Goal: Complete application form: Complete application form

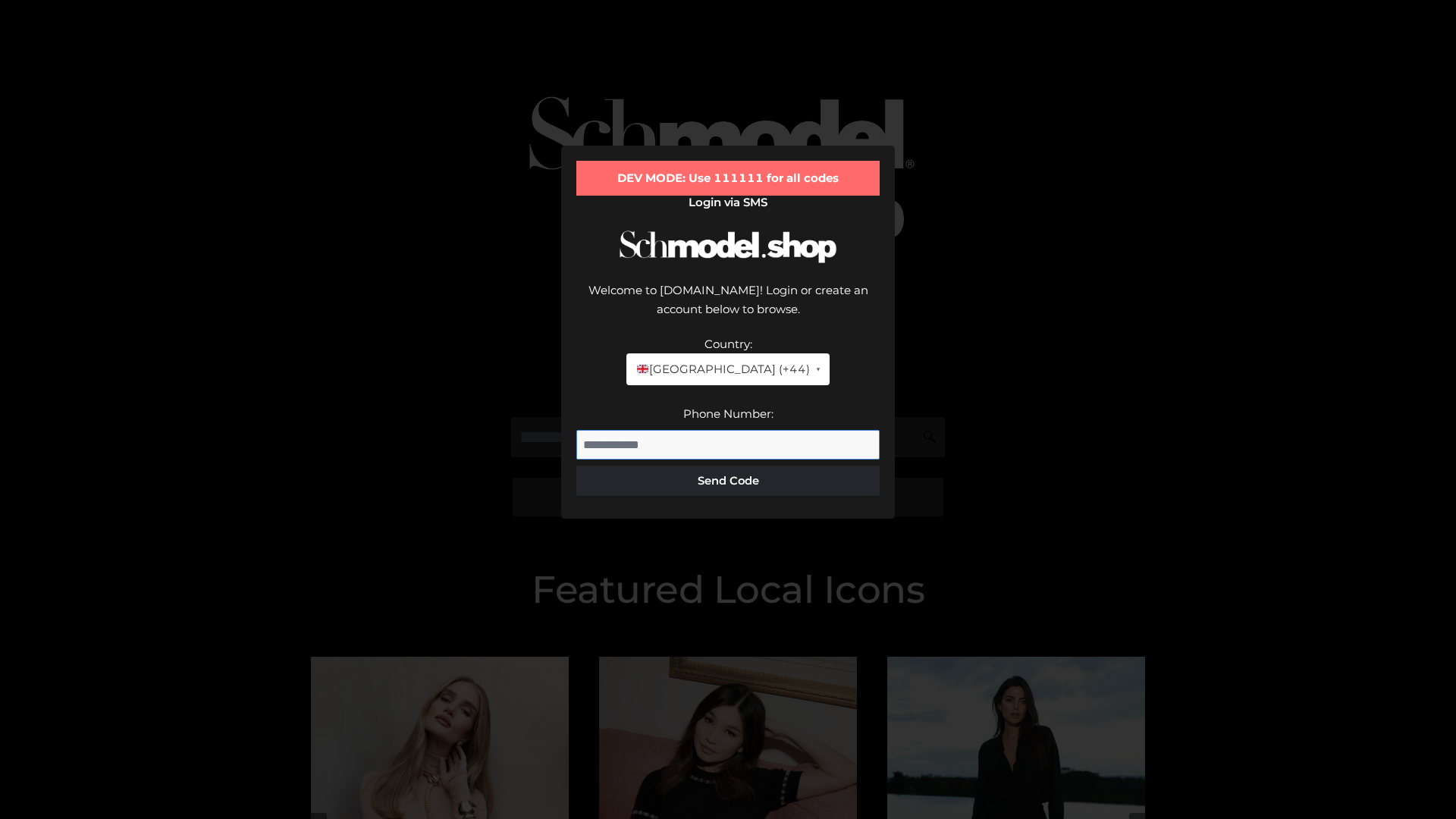
click at [728, 430] on input "Phone Number:" at bounding box center [728, 445] width 303 height 31
type input "**********"
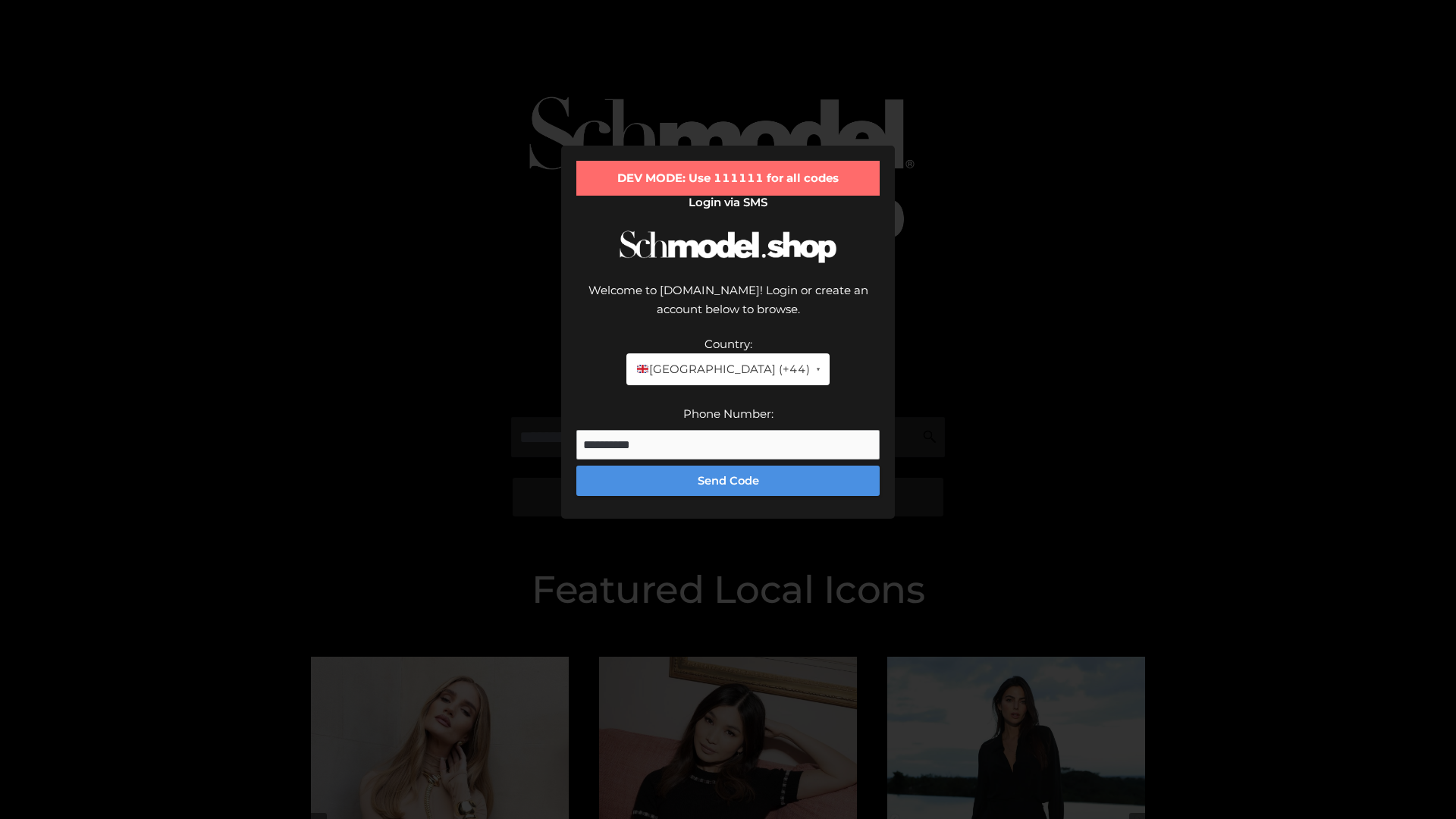
click at [728, 466] on button "Send Code" at bounding box center [728, 480] width 303 height 31
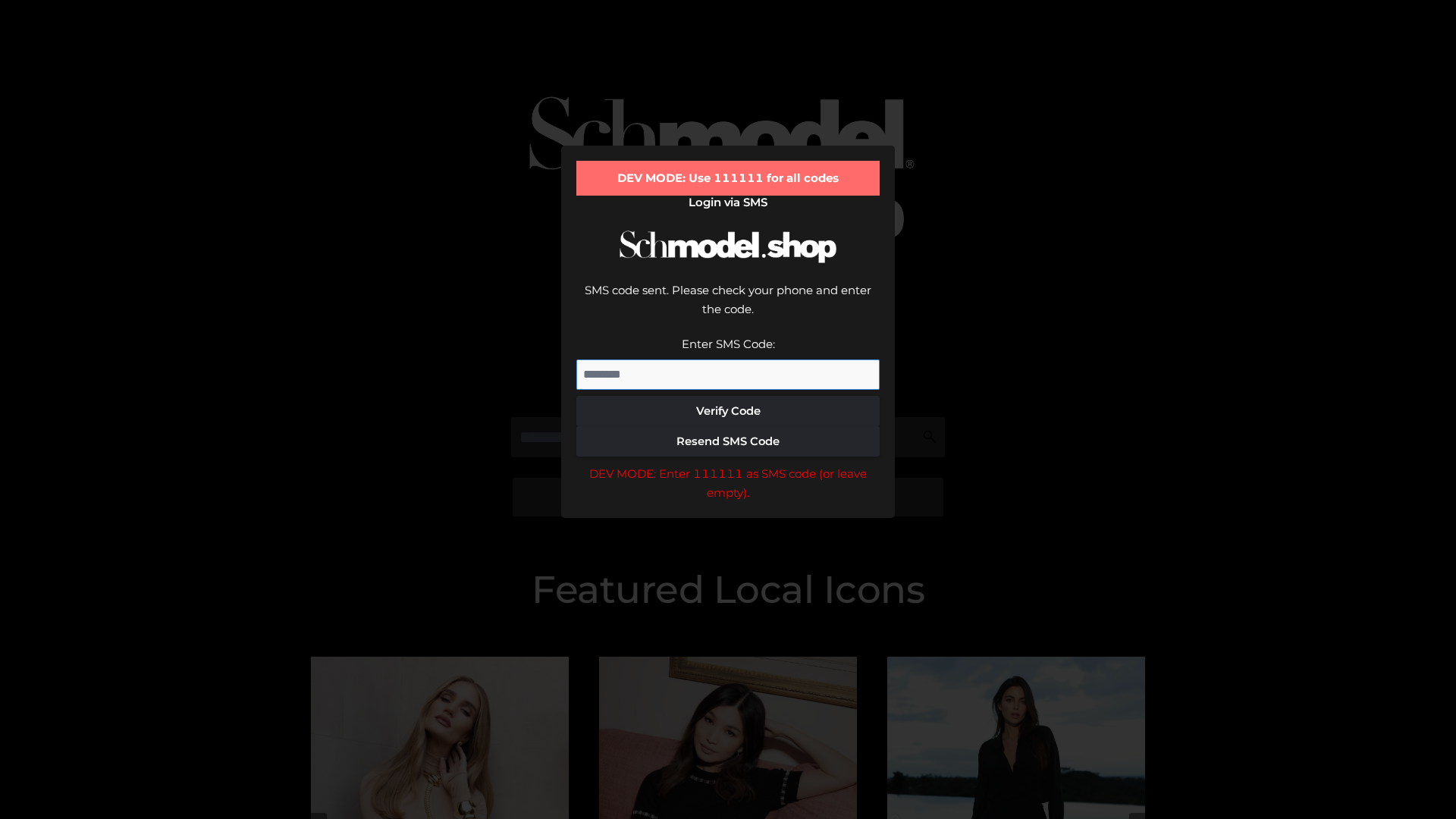
click at [728, 359] on input "Enter SMS Code:" at bounding box center [728, 374] width 303 height 31
type input "******"
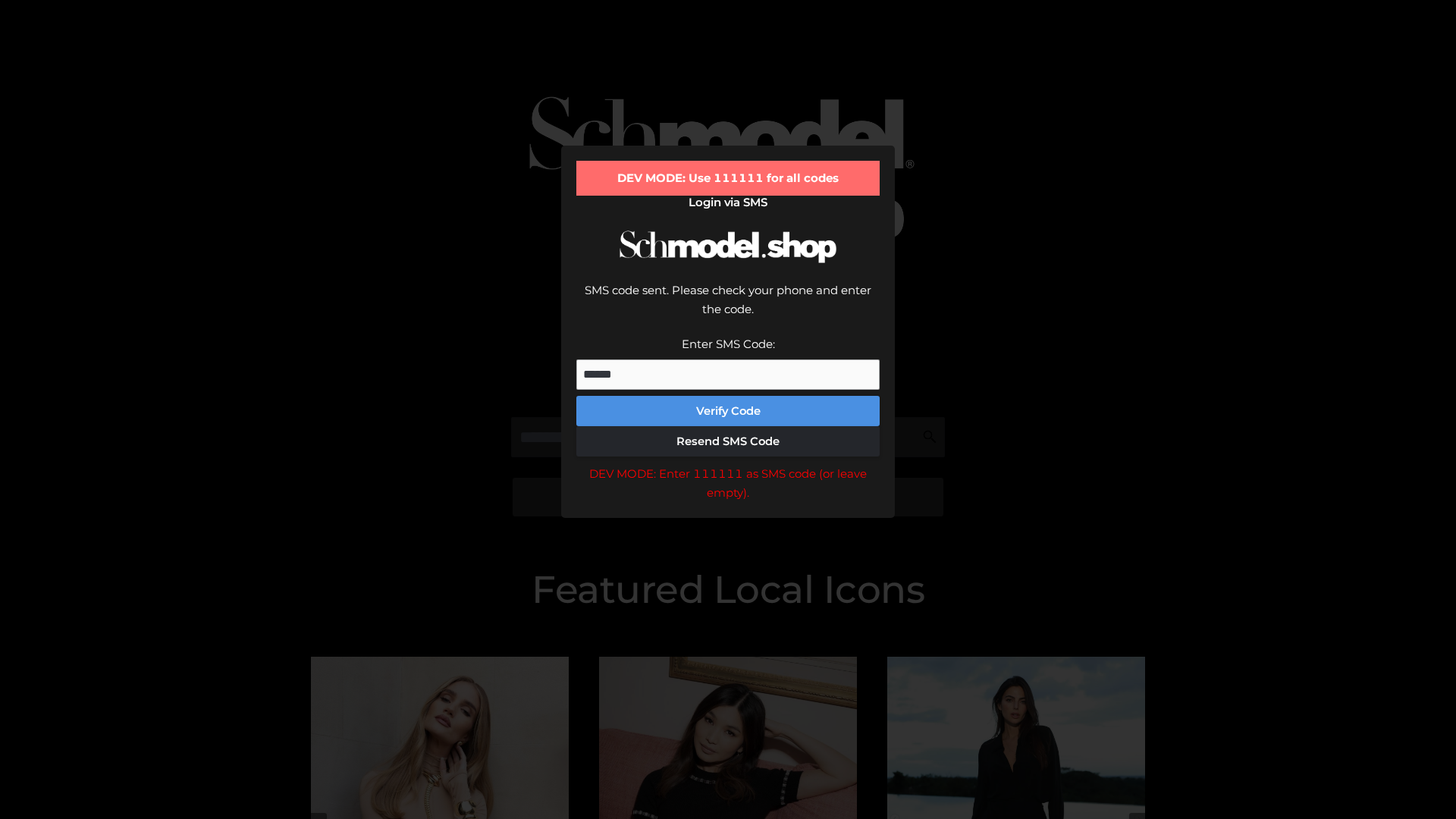
click at [728, 396] on button "Verify Code" at bounding box center [728, 410] width 303 height 31
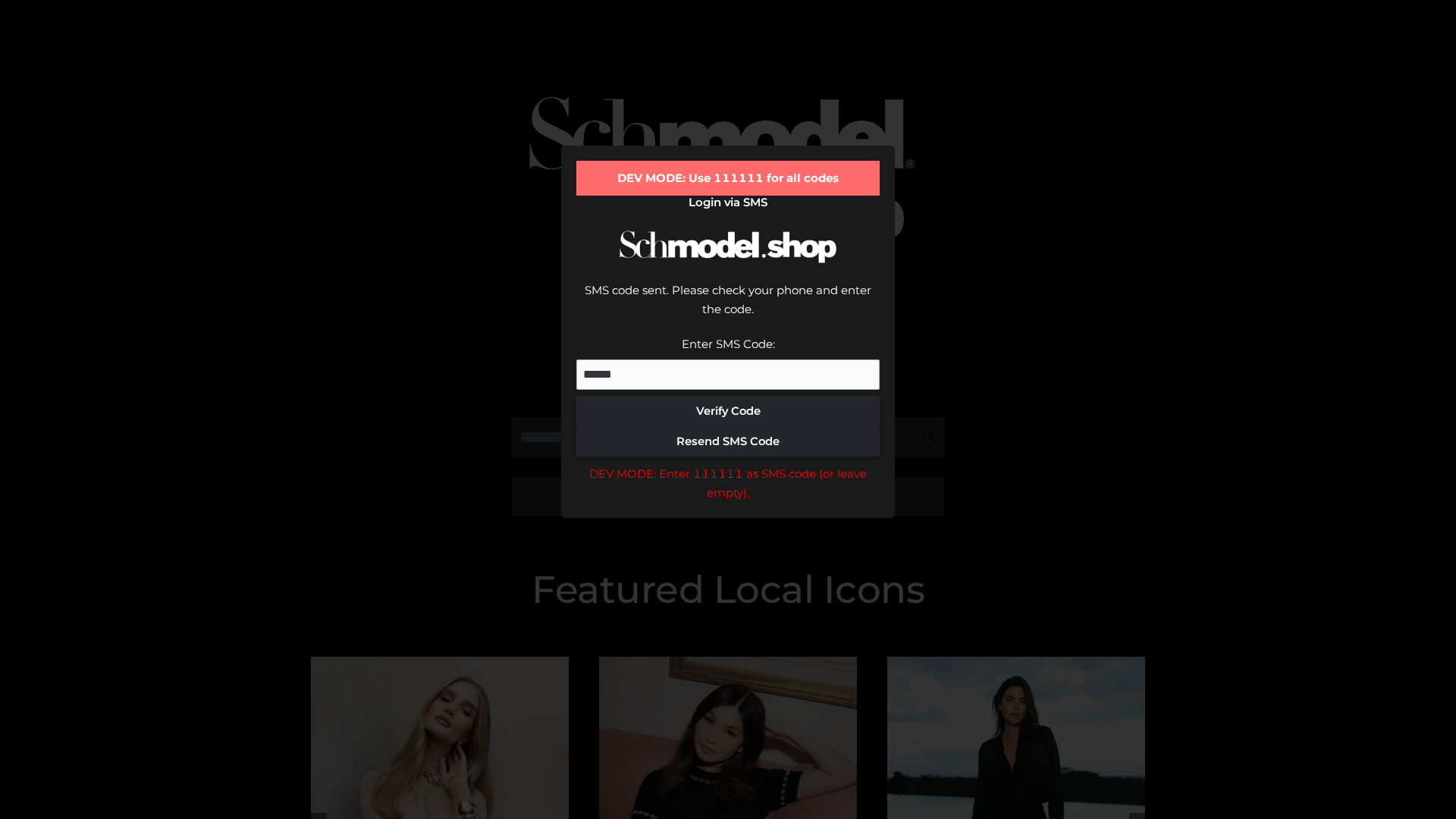
click at [728, 465] on div "DEV MODE: Enter 111111 as SMS code (or leave empty)." at bounding box center [728, 483] width 303 height 38
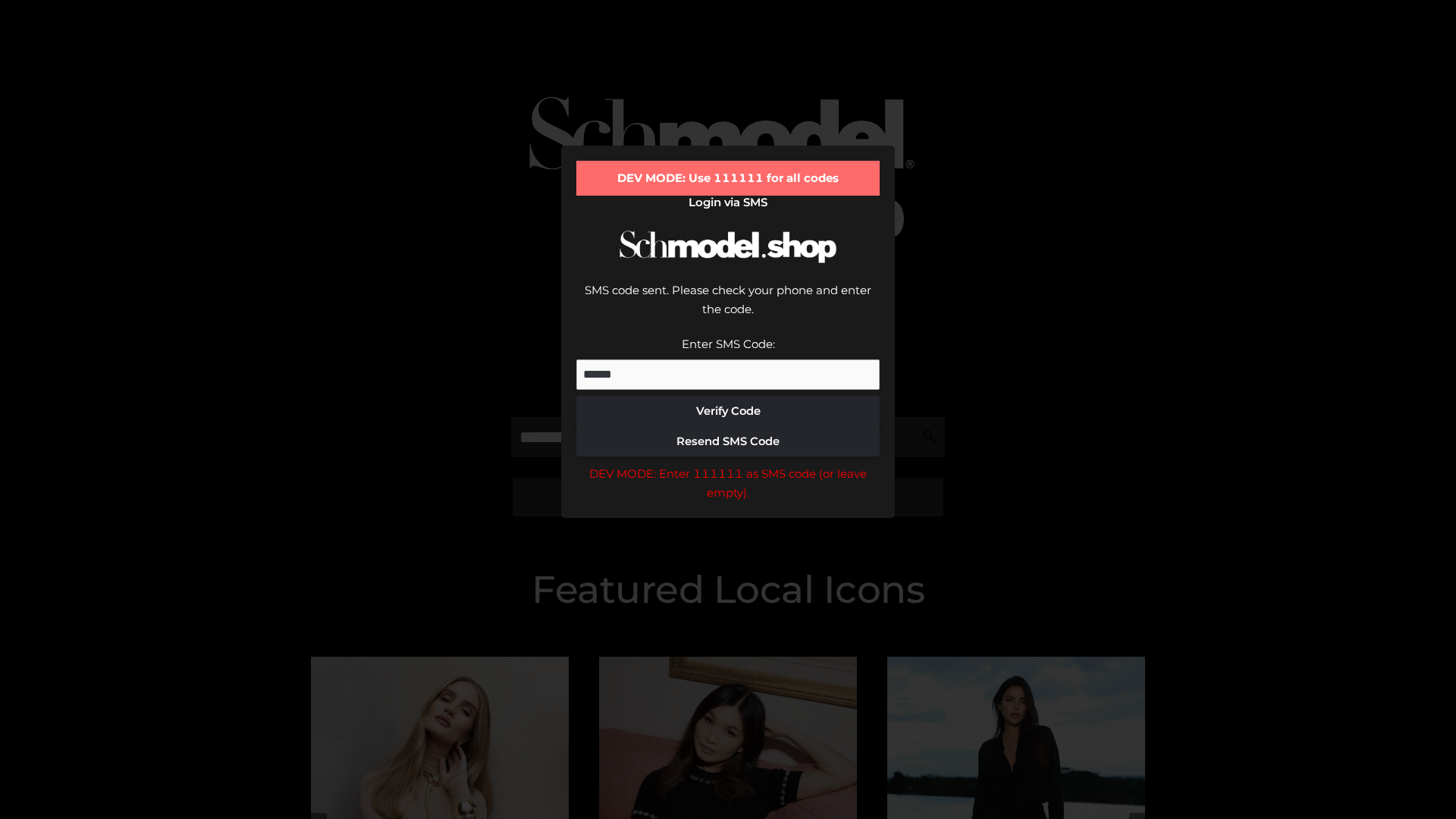
click at [728, 465] on div "DEV MODE: Enter 111111 as SMS code (or leave empty)." at bounding box center [728, 483] width 303 height 38
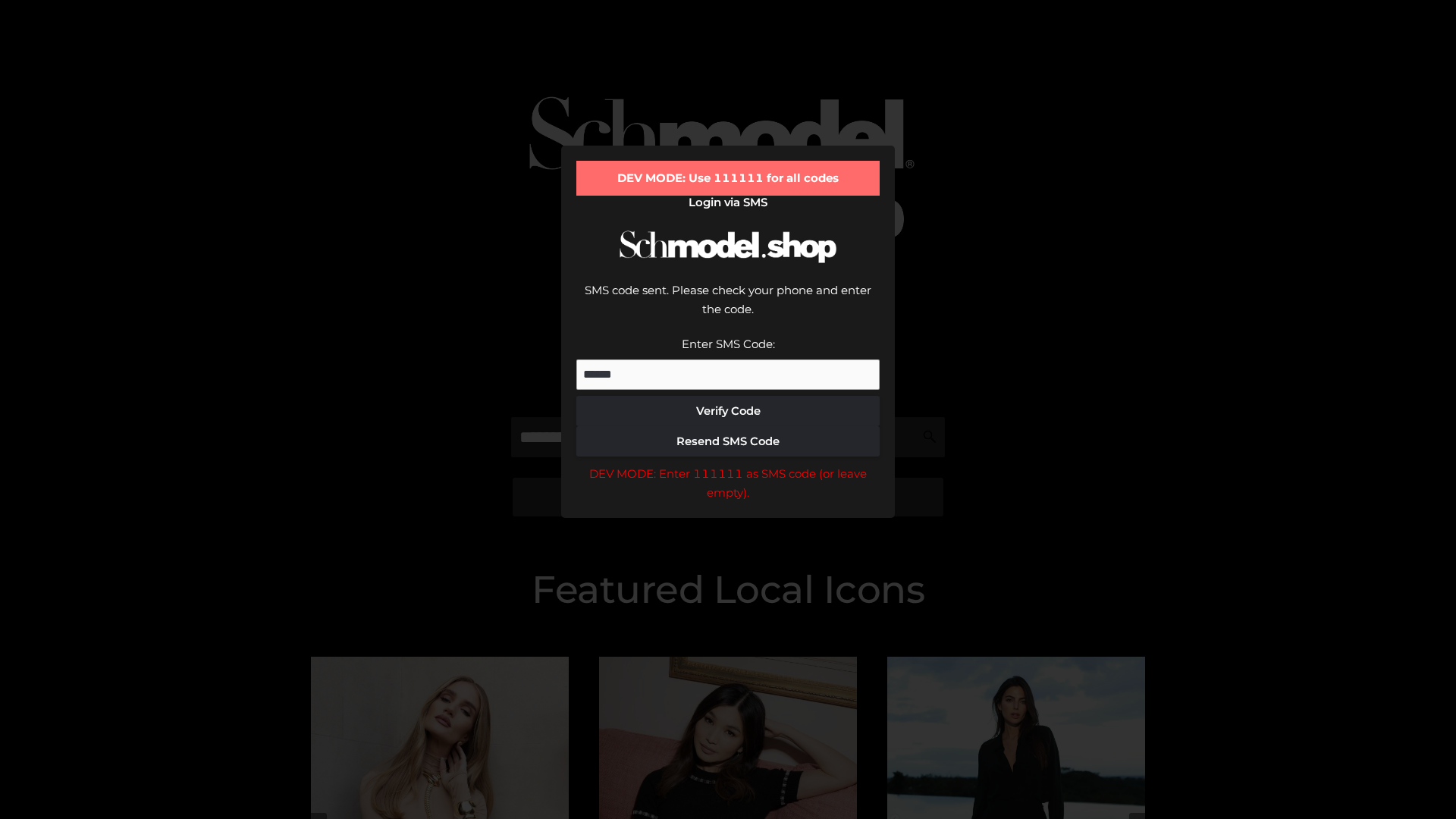
click at [728, 465] on div "DEV MODE: Enter 111111 as SMS code (or leave empty)." at bounding box center [728, 483] width 303 height 38
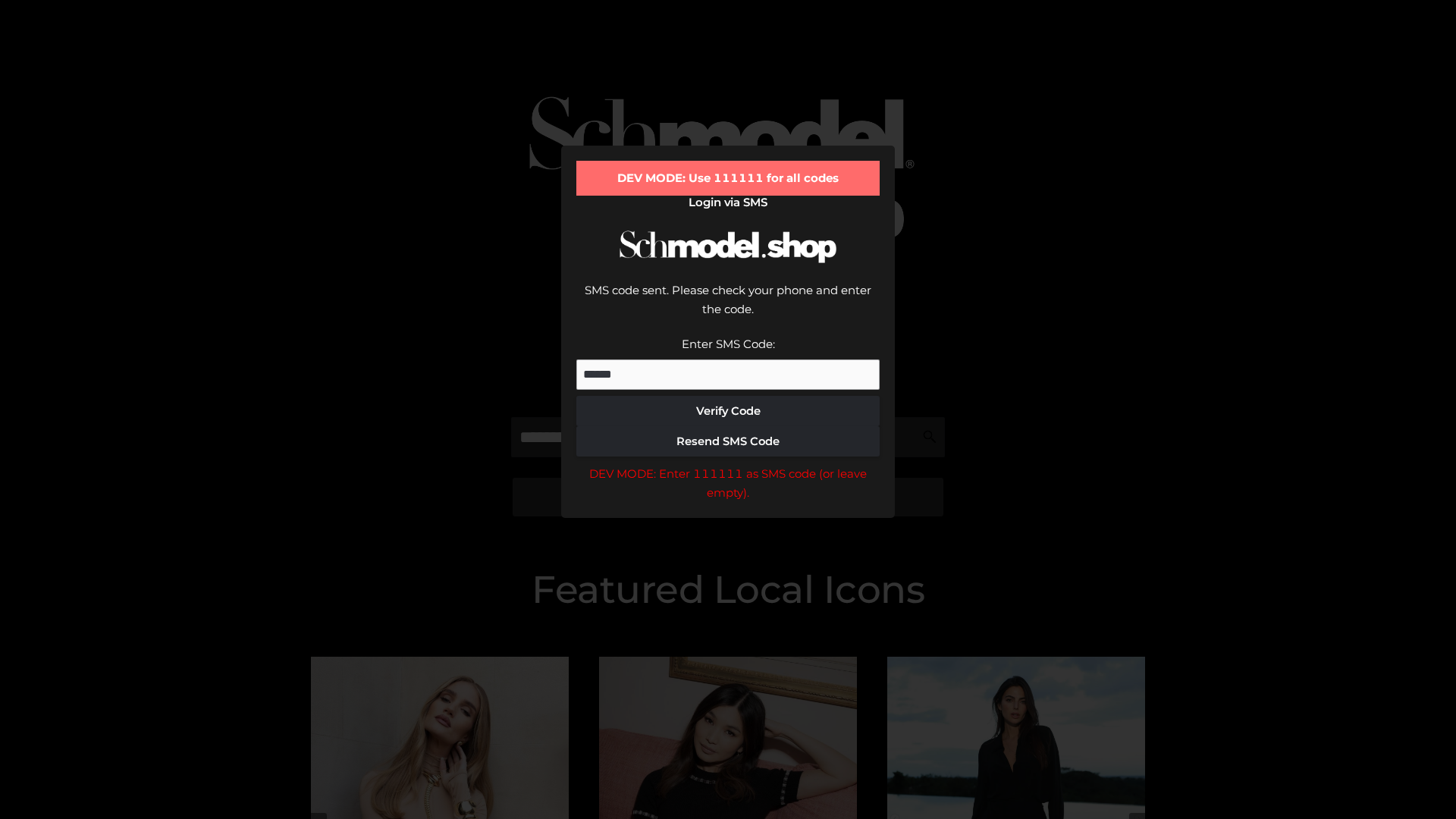
click at [728, 465] on div "DEV MODE: Enter 111111 as SMS code (or leave empty)." at bounding box center [728, 483] width 303 height 38
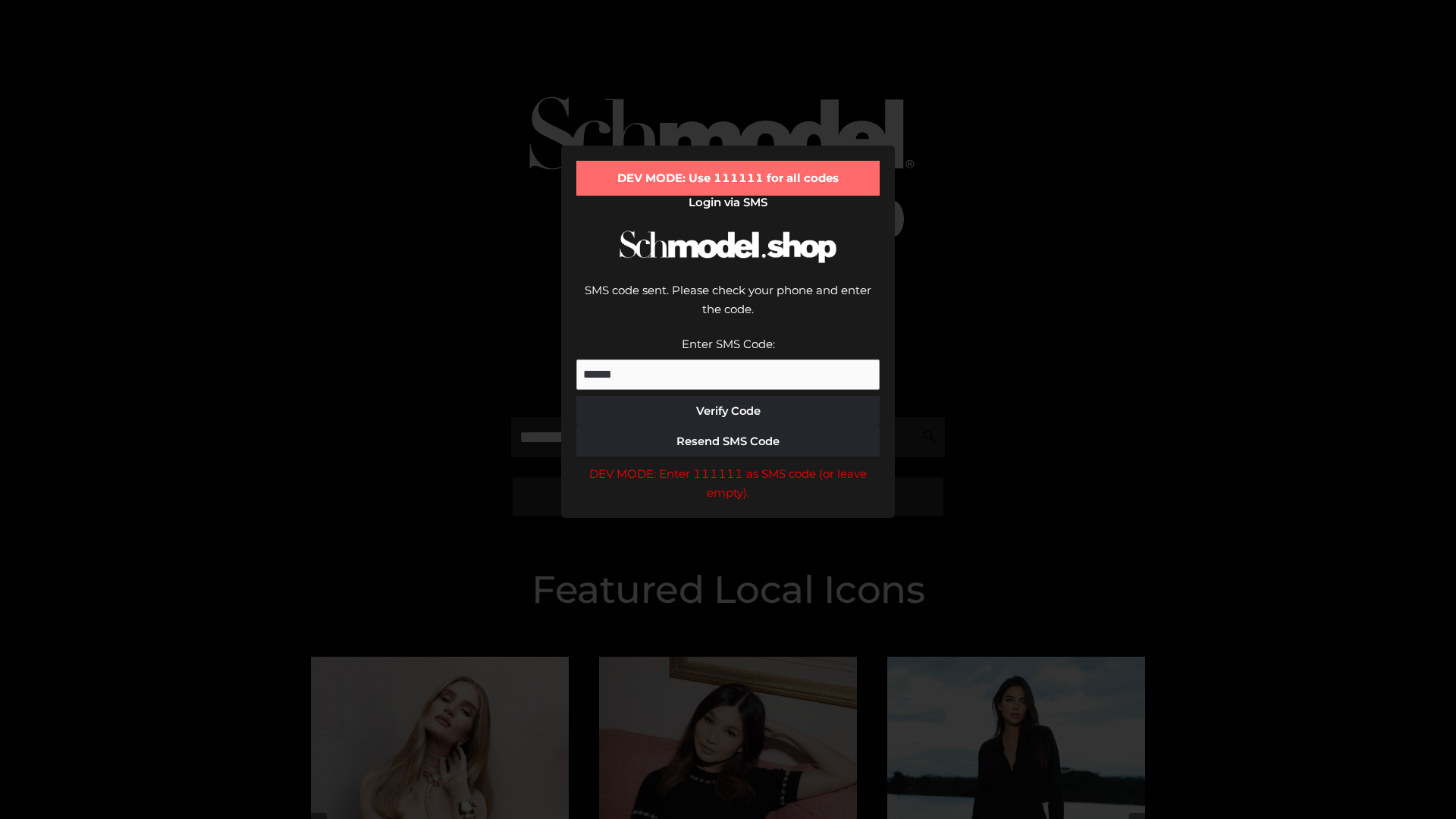
click at [728, 465] on div "DEV MODE: Enter 111111 as SMS code (or leave empty)." at bounding box center [728, 483] width 303 height 38
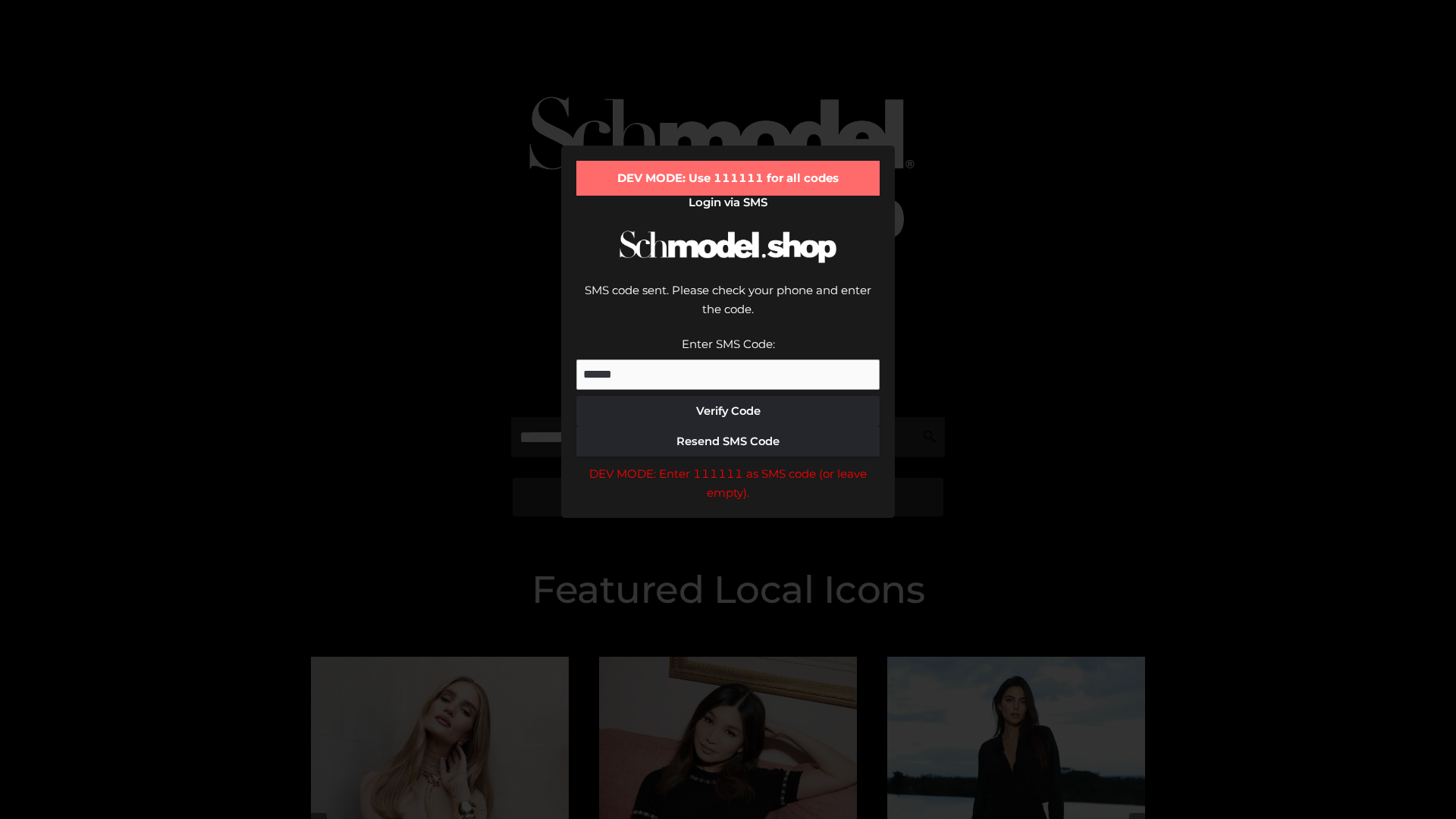
click at [728, 465] on div "DEV MODE: Enter 111111 as SMS code (or leave empty)." at bounding box center [728, 483] width 303 height 38
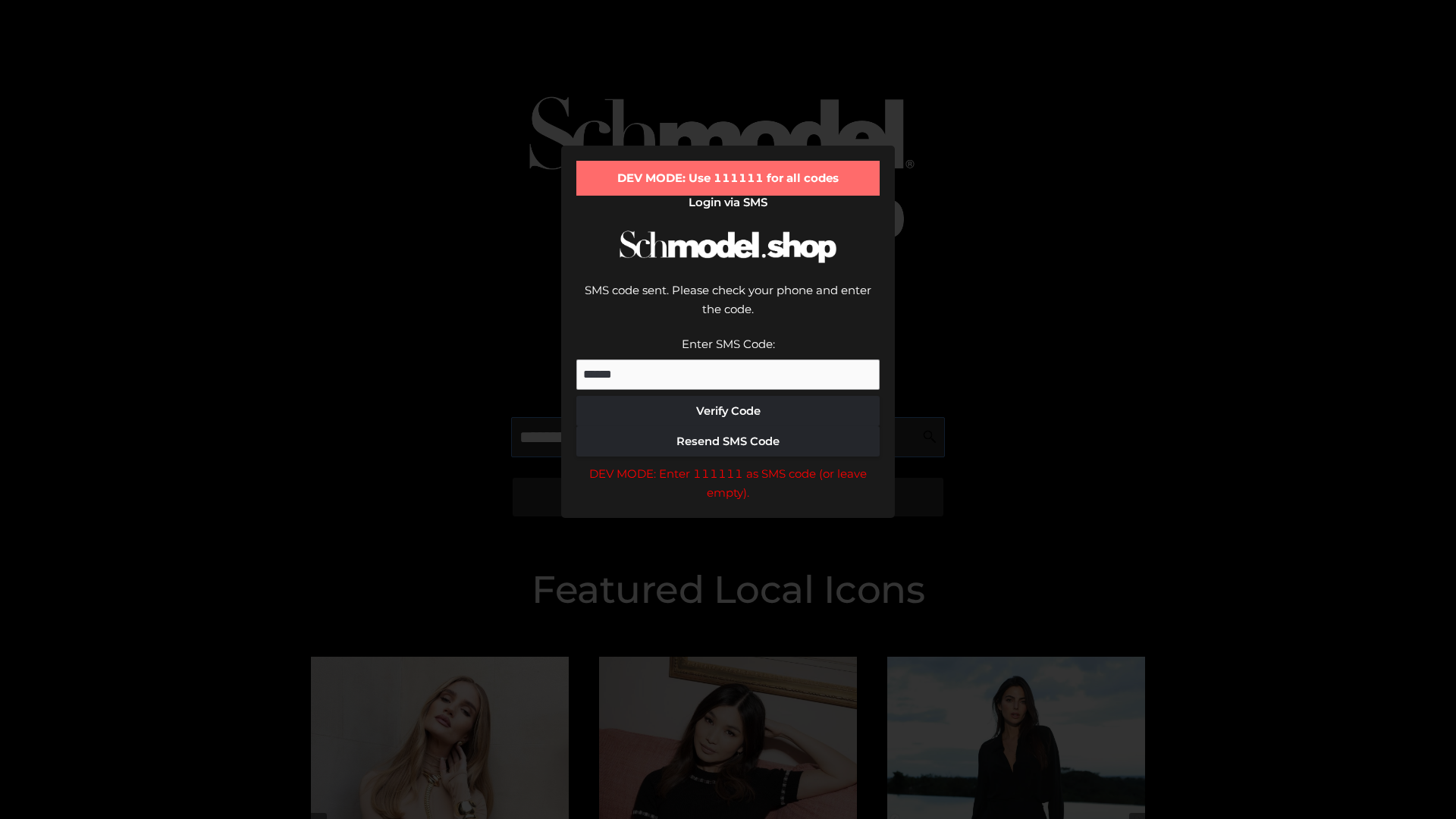
scroll to position [0, 78]
click at [728, 465] on div "DEV MODE: Enter 111111 as SMS code (or leave empty)." at bounding box center [728, 483] width 303 height 38
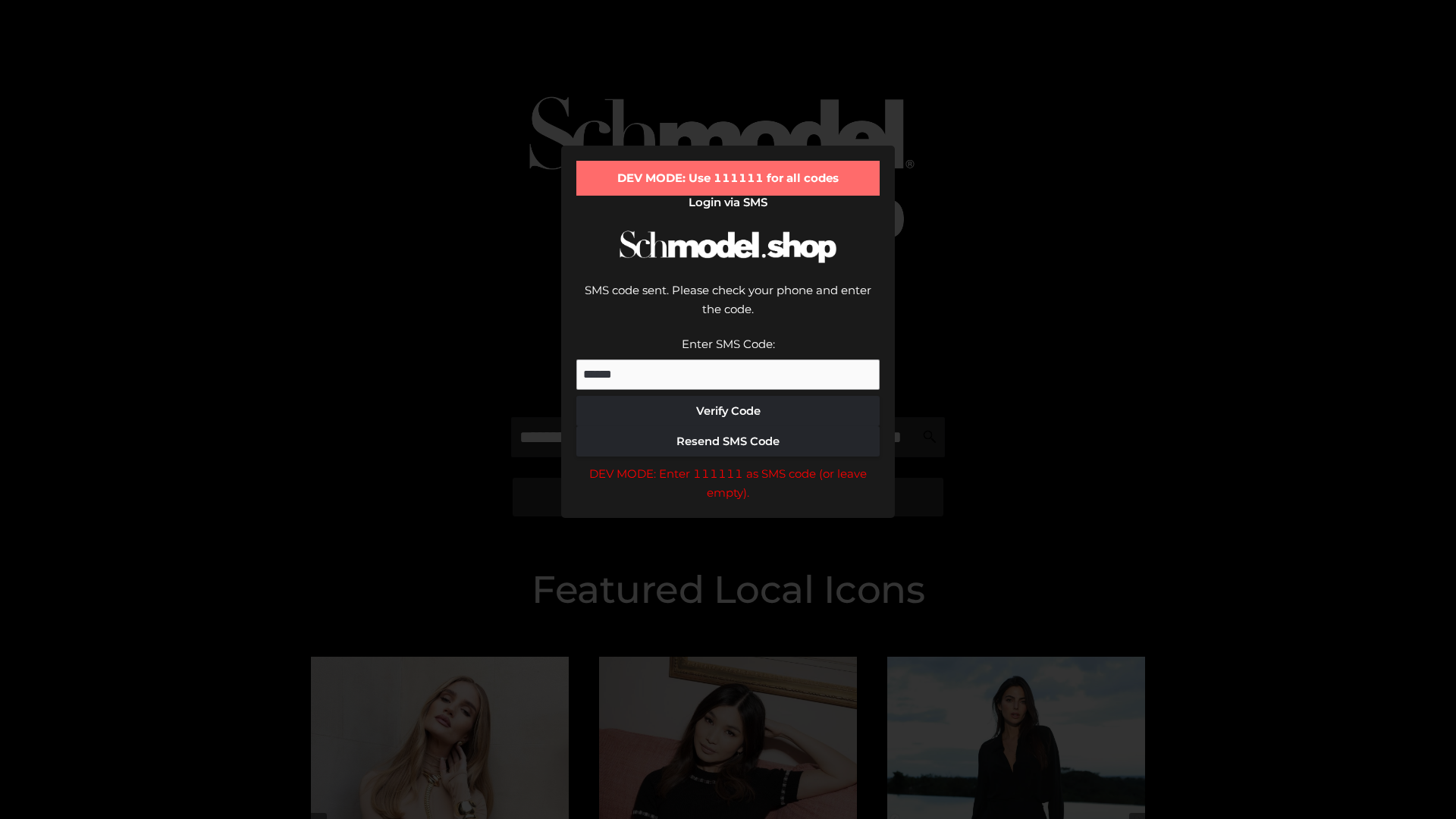
click at [728, 465] on div "DEV MODE: Enter 111111 as SMS code (or leave empty)." at bounding box center [728, 483] width 303 height 38
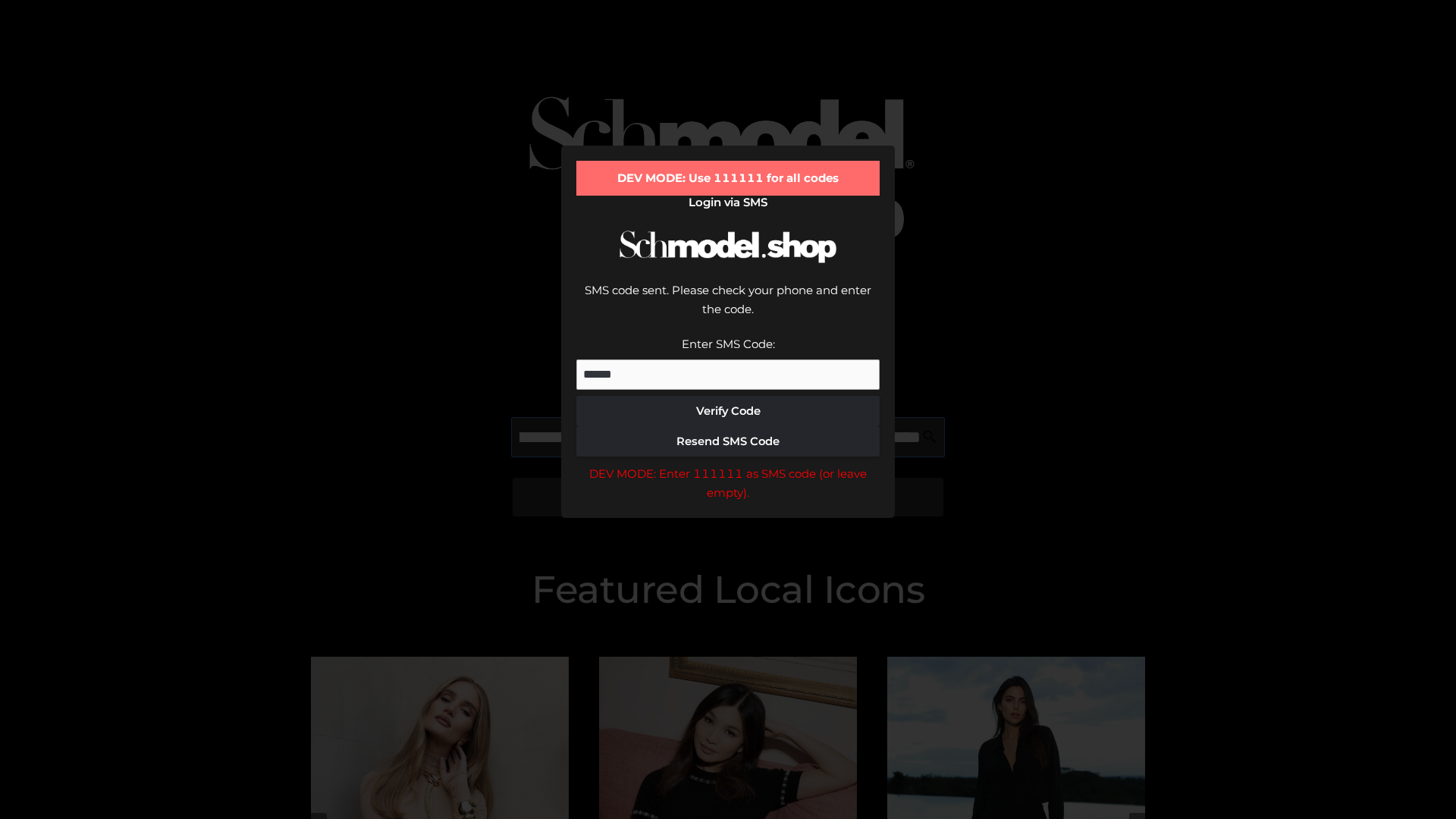
scroll to position [0, 165]
click at [728, 465] on div "DEV MODE: Enter 111111 as SMS code (or leave empty)." at bounding box center [728, 483] width 303 height 38
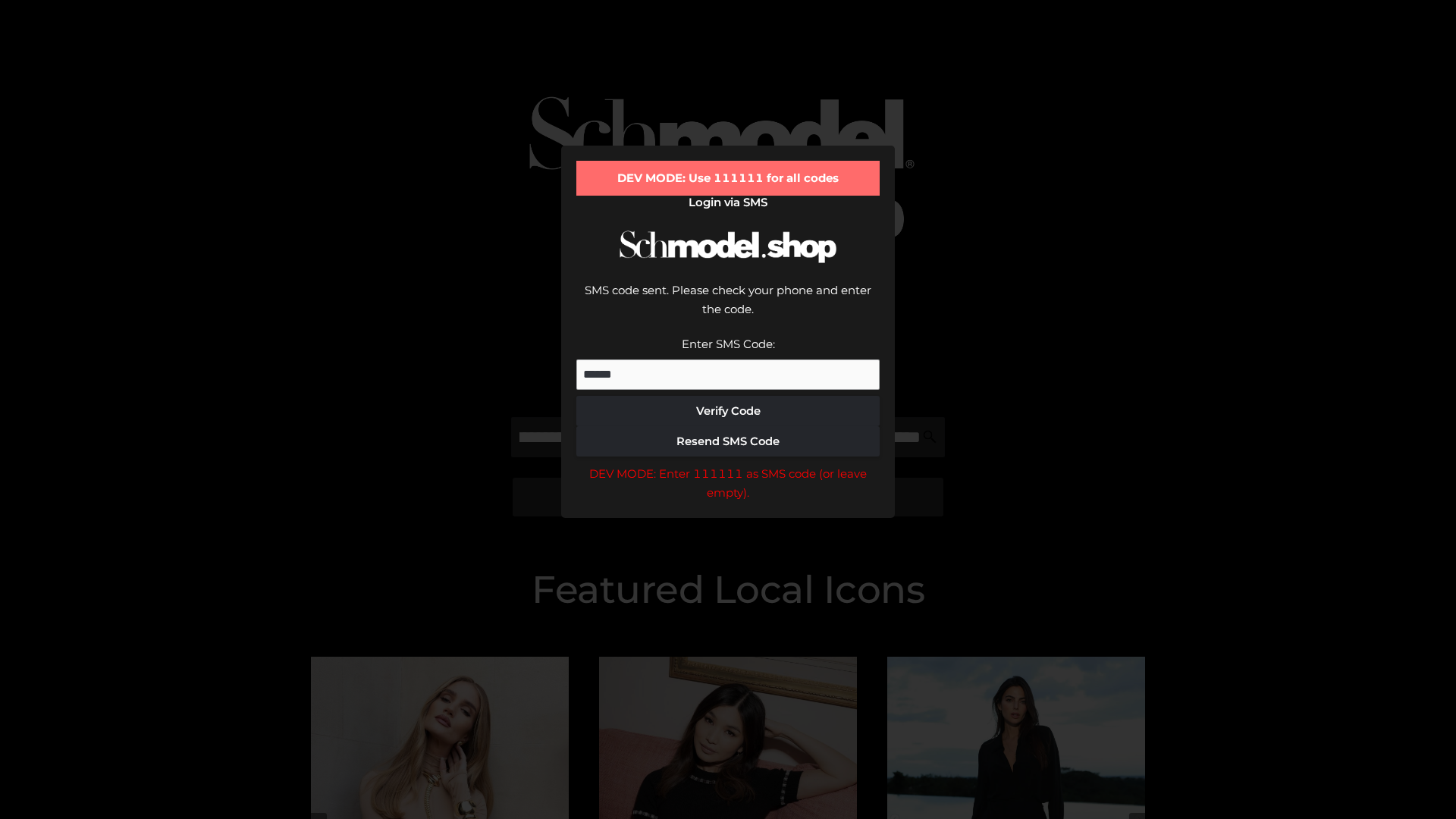
click at [728, 465] on div "DEV MODE: Enter 111111 as SMS code (or leave empty)." at bounding box center [728, 483] width 303 height 38
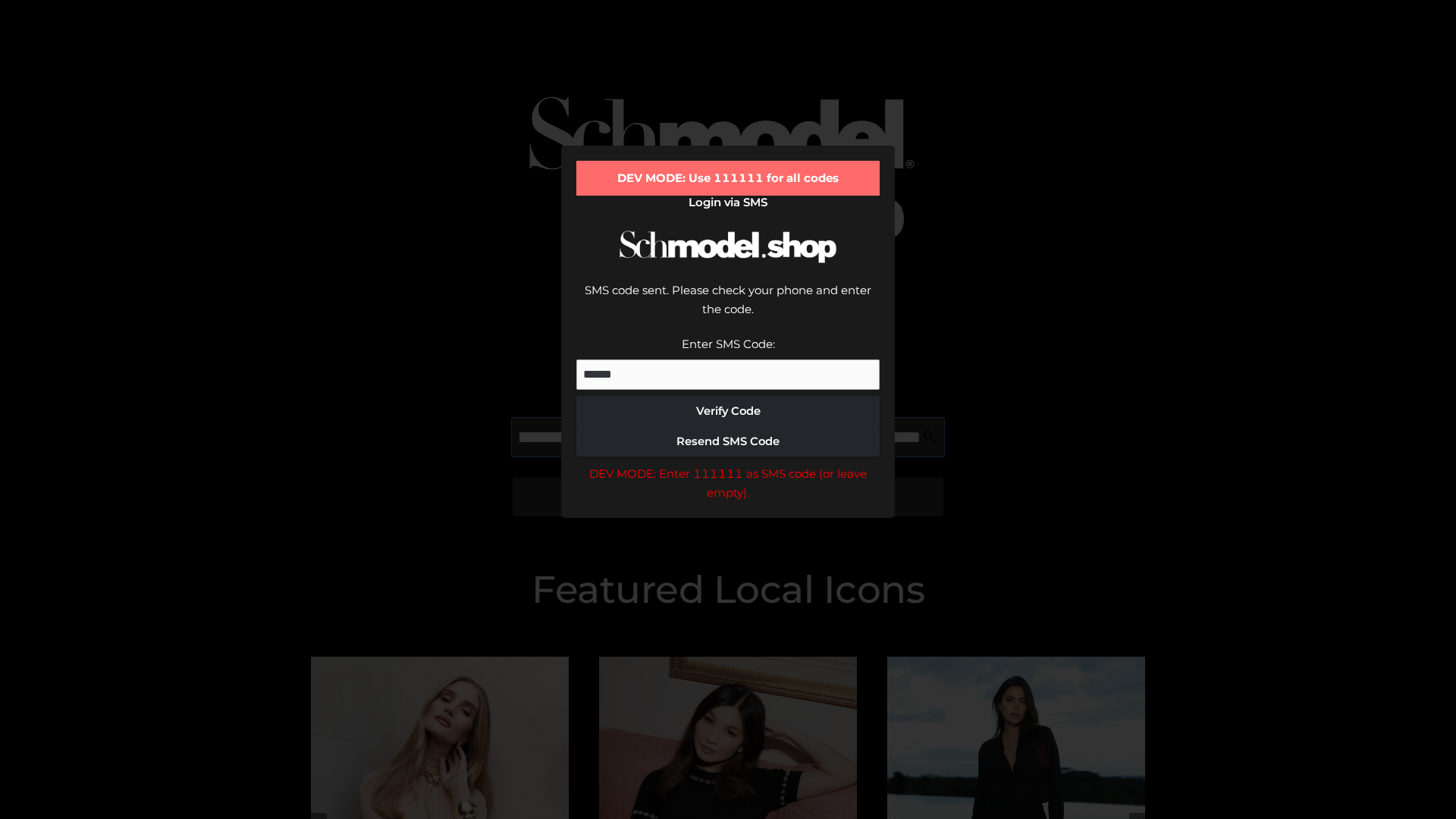
scroll to position [0, 257]
click at [728, 465] on div "DEV MODE: Enter 111111 as SMS code (or leave empty)." at bounding box center [728, 483] width 303 height 38
type input "**********"
